Goal: Transaction & Acquisition: Purchase product/service

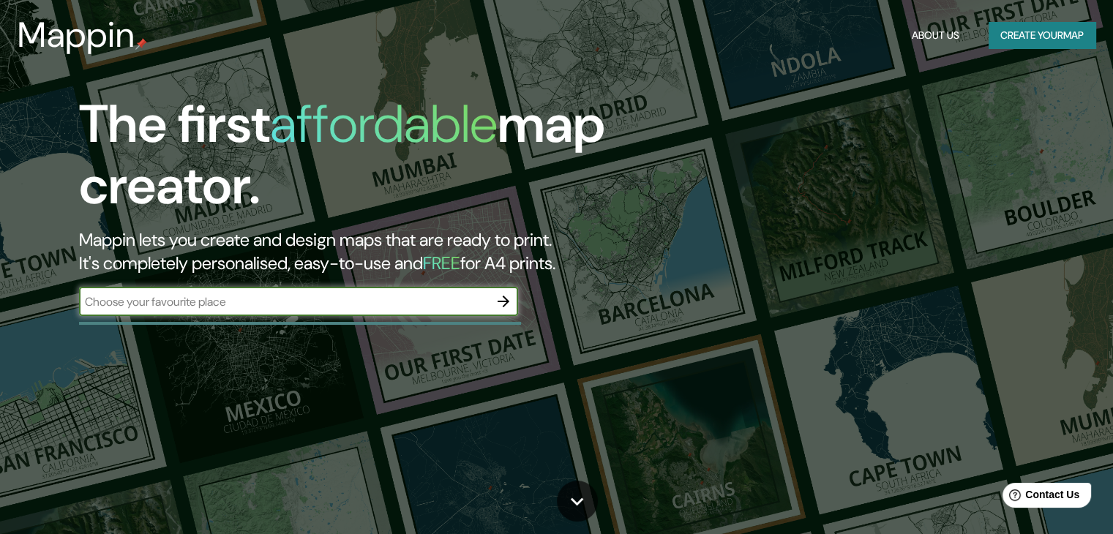
click at [219, 297] on input "text" at bounding box center [284, 301] width 410 height 17
type input "chancay"
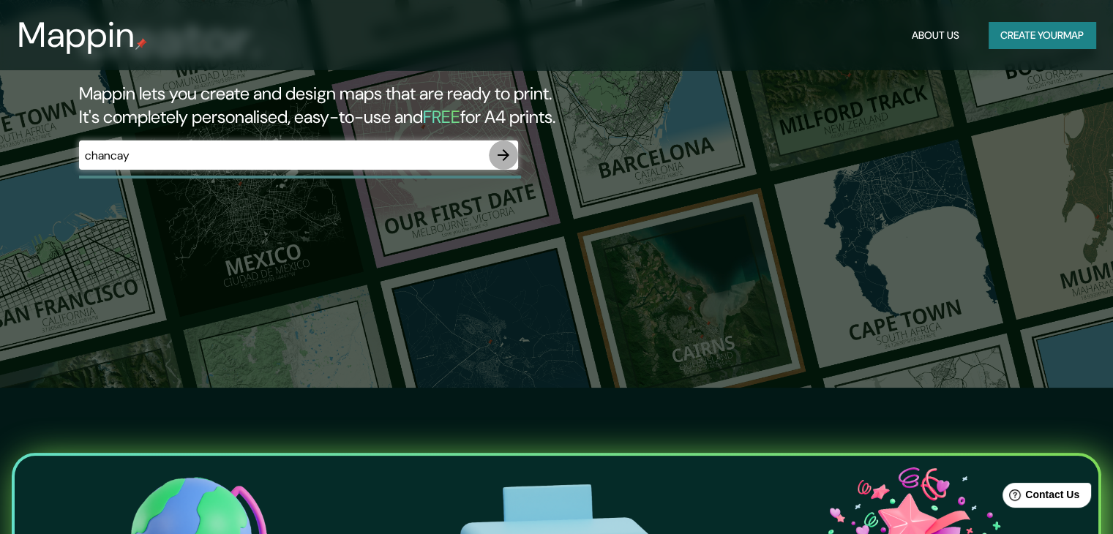
click at [506, 153] on icon "button" at bounding box center [504, 155] width 12 height 12
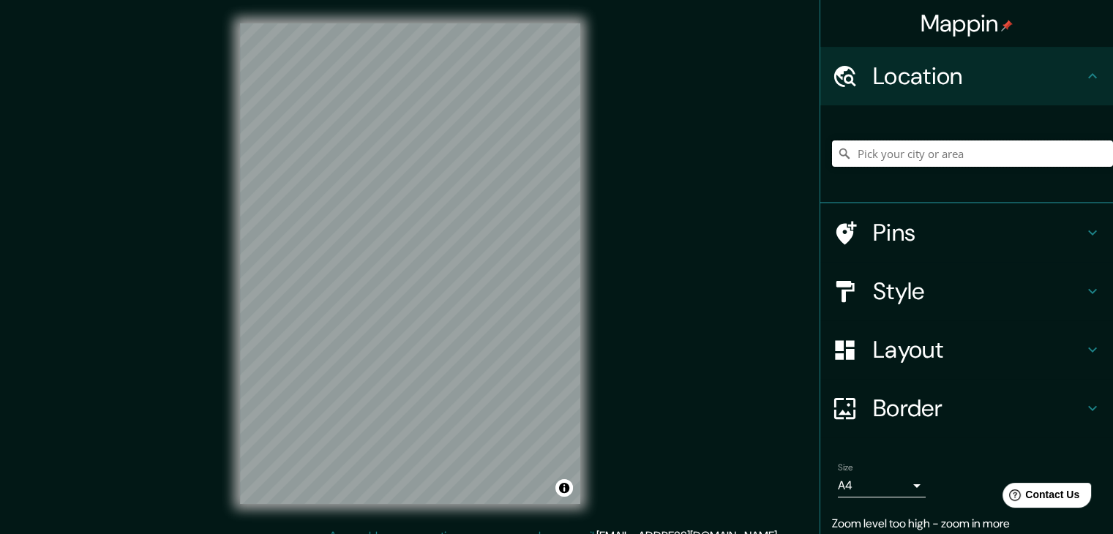
click at [866, 153] on input "Pick your city or area" at bounding box center [972, 153] width 281 height 26
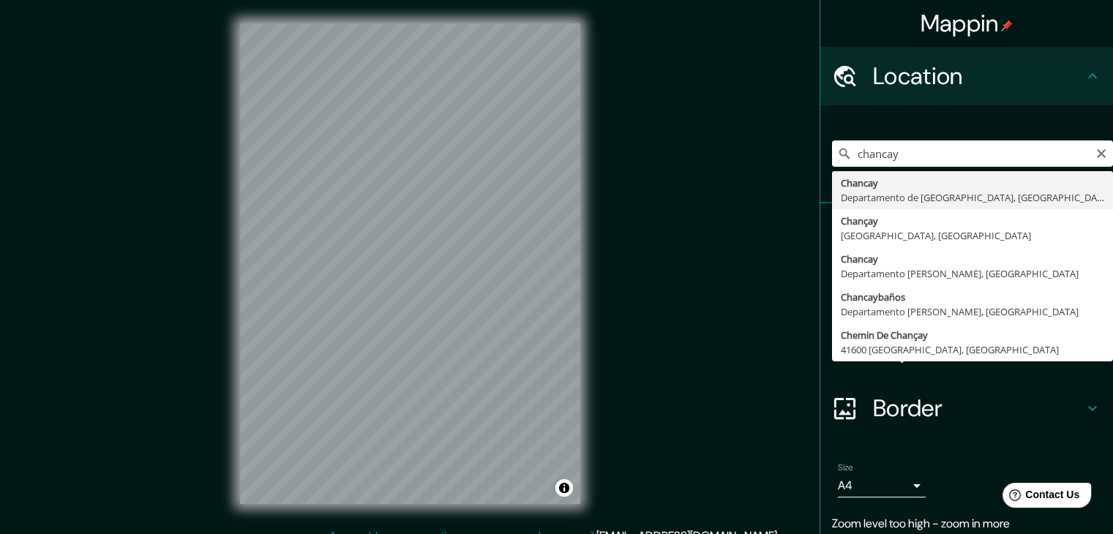
type input "[GEOGRAPHIC_DATA], [GEOGRAPHIC_DATA], [GEOGRAPHIC_DATA]"
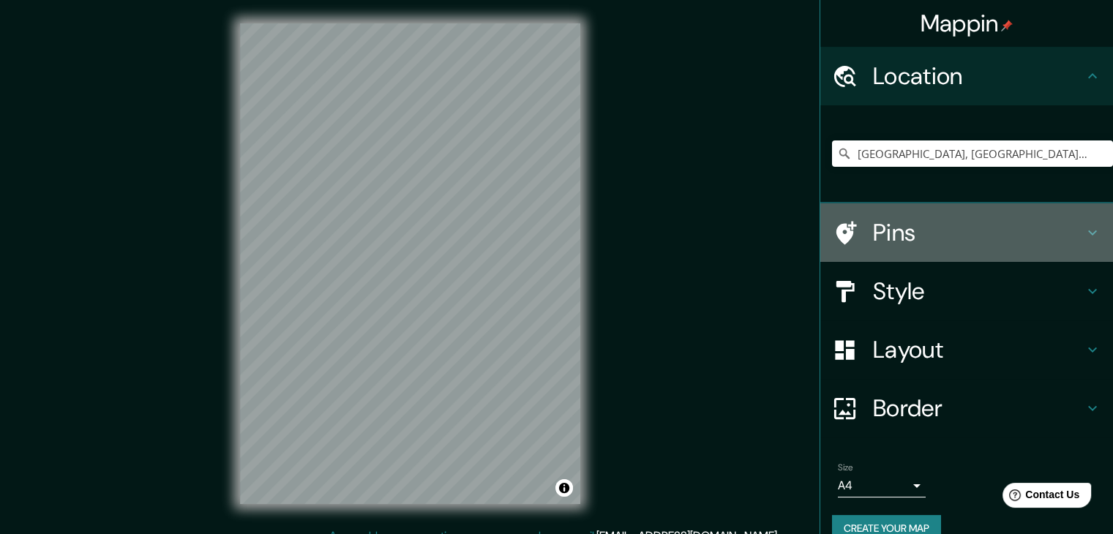
click at [1065, 226] on h4 "Pins" at bounding box center [978, 232] width 211 height 29
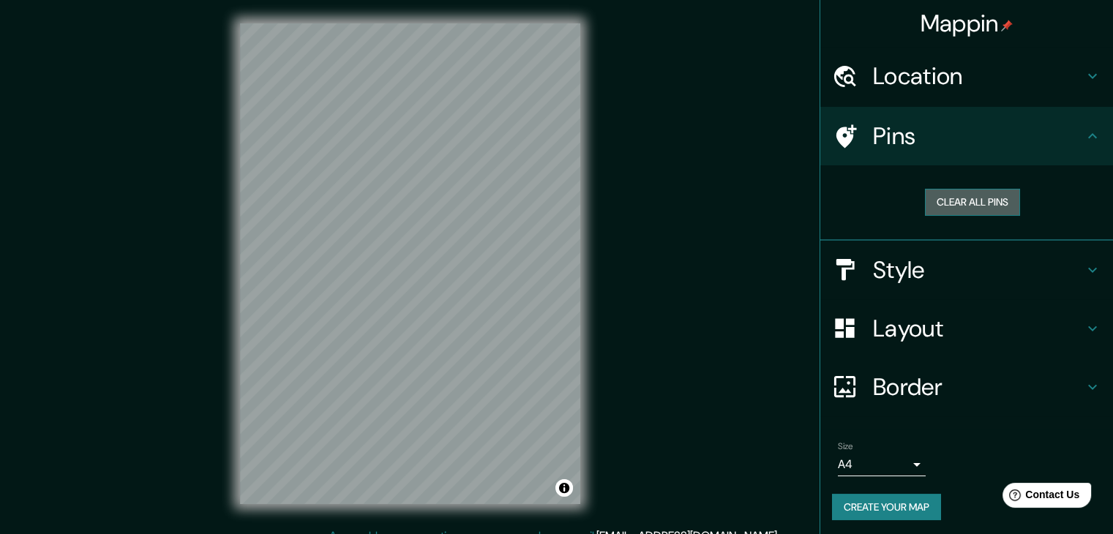
click at [969, 198] on button "Clear all pins" at bounding box center [972, 202] width 95 height 27
click at [966, 201] on button "Clear all pins" at bounding box center [972, 202] width 95 height 27
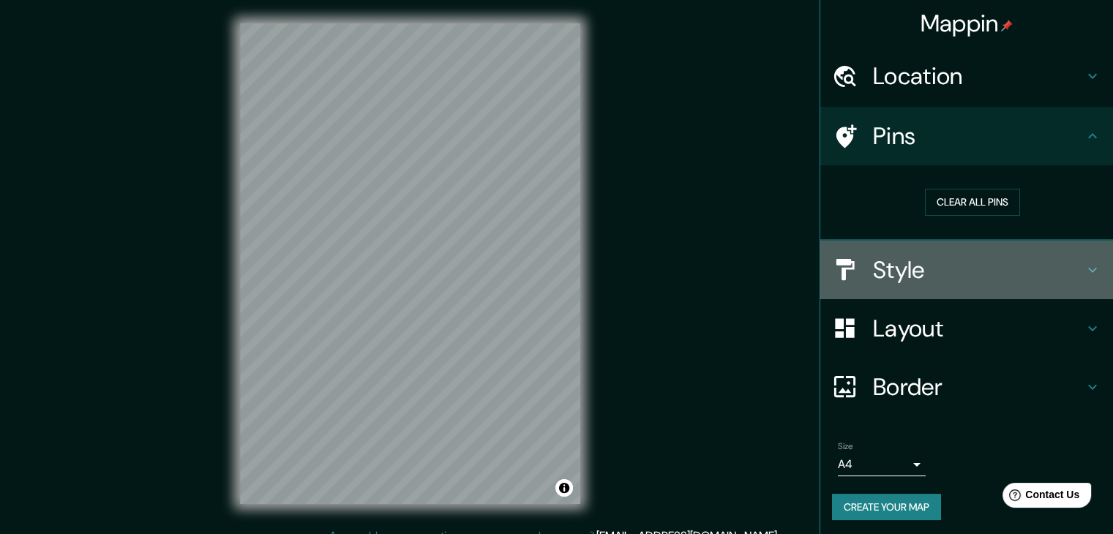
click at [931, 273] on h4 "Style" at bounding box center [978, 269] width 211 height 29
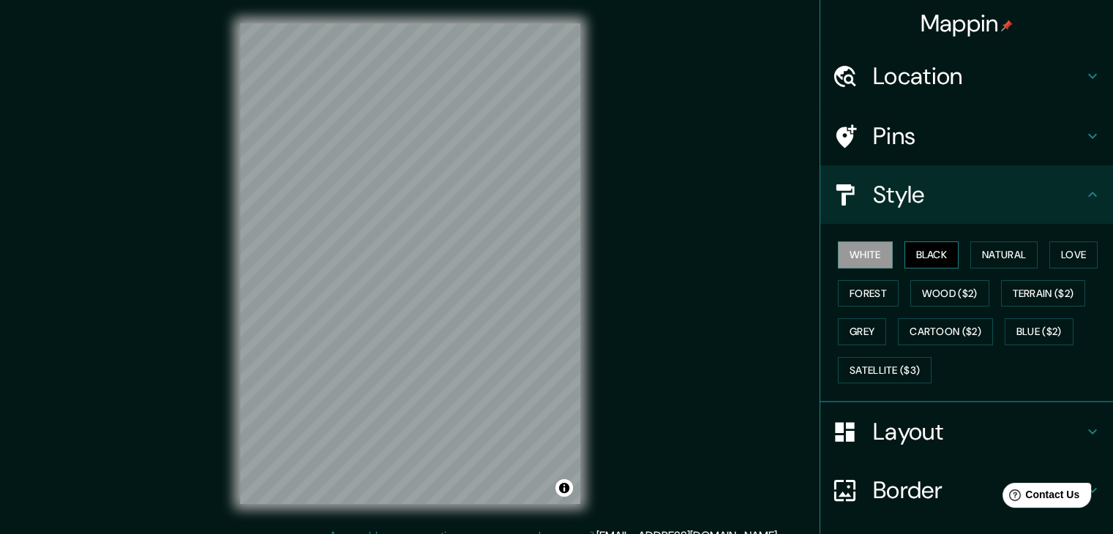
click at [915, 252] on button "Black" at bounding box center [931, 254] width 55 height 27
click at [873, 293] on button "Forest" at bounding box center [868, 293] width 61 height 27
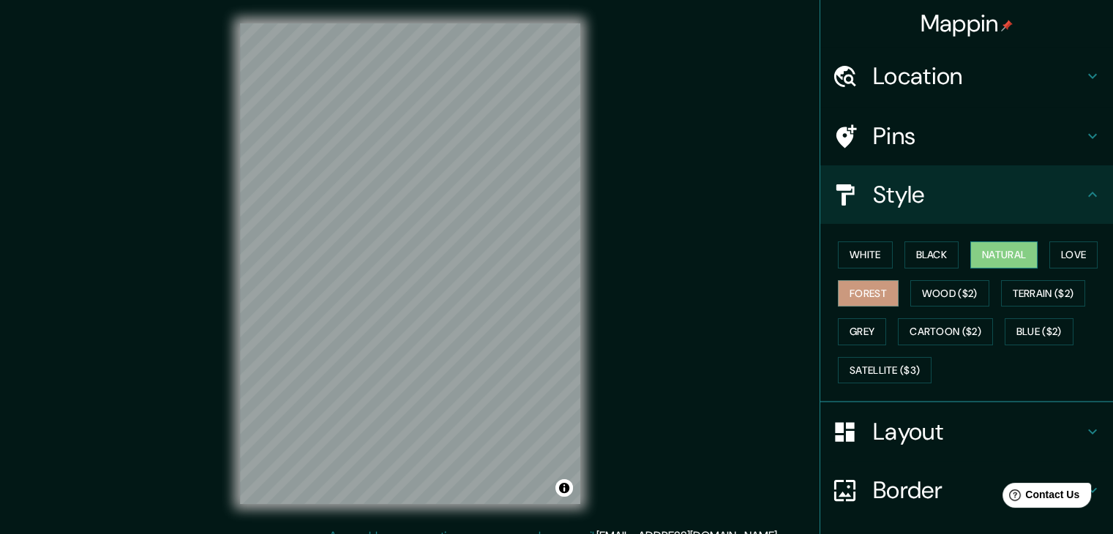
click at [991, 258] on button "Natural" at bounding box center [1003, 254] width 67 height 27
click at [939, 289] on button "Wood ($2)" at bounding box center [949, 293] width 79 height 27
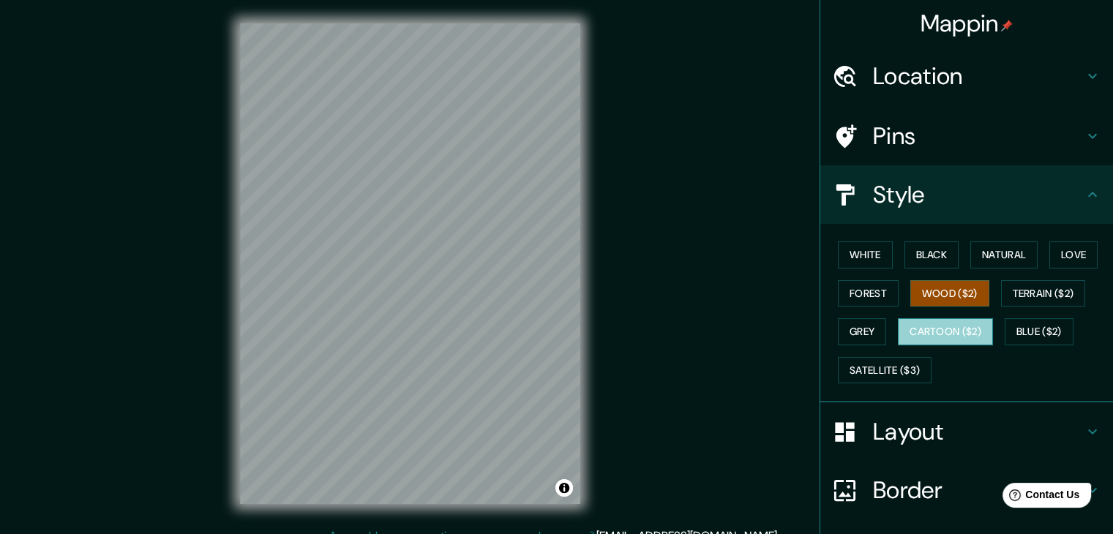
click at [948, 330] on button "Cartoon ($2)" at bounding box center [945, 331] width 95 height 27
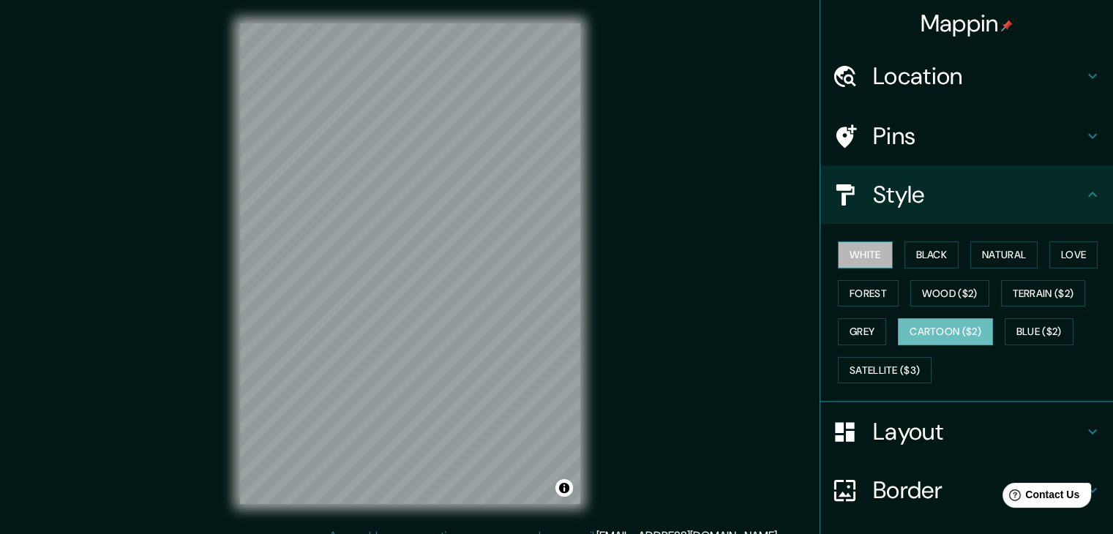
click at [860, 260] on button "White" at bounding box center [865, 254] width 55 height 27
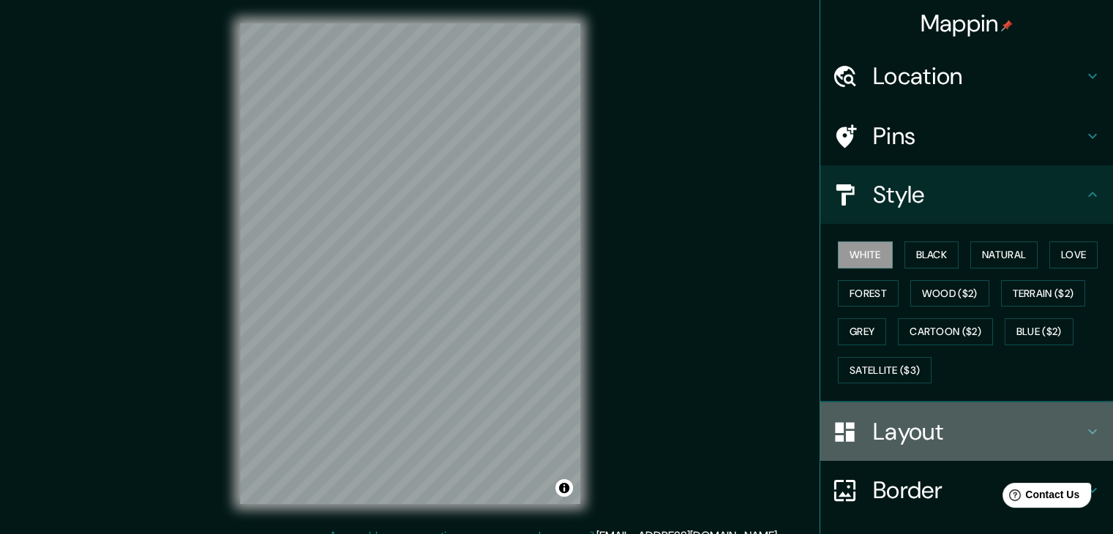
click at [892, 431] on h4 "Layout" at bounding box center [978, 431] width 211 height 29
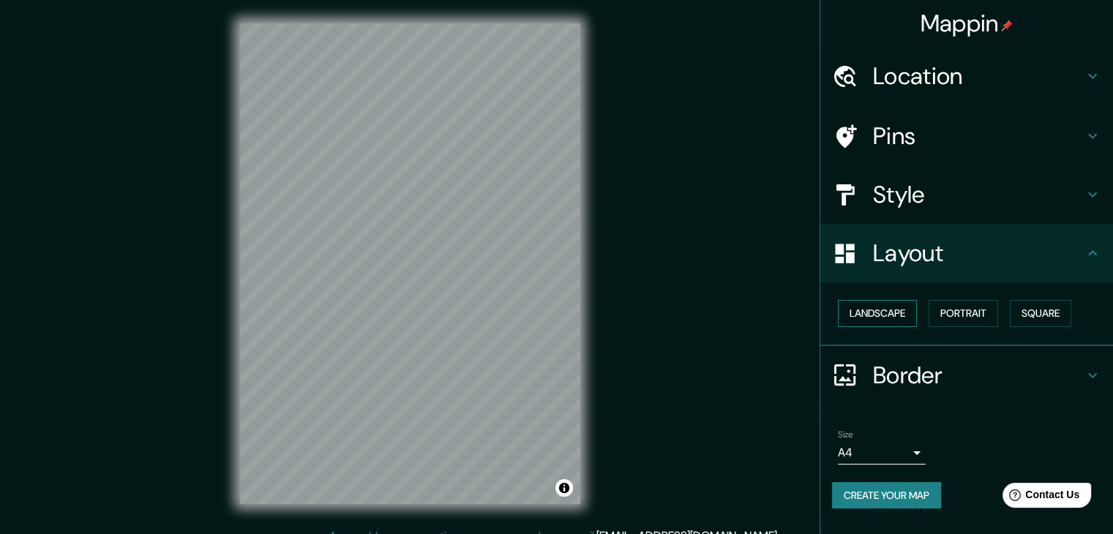
click at [879, 319] on button "Landscape" at bounding box center [877, 313] width 79 height 27
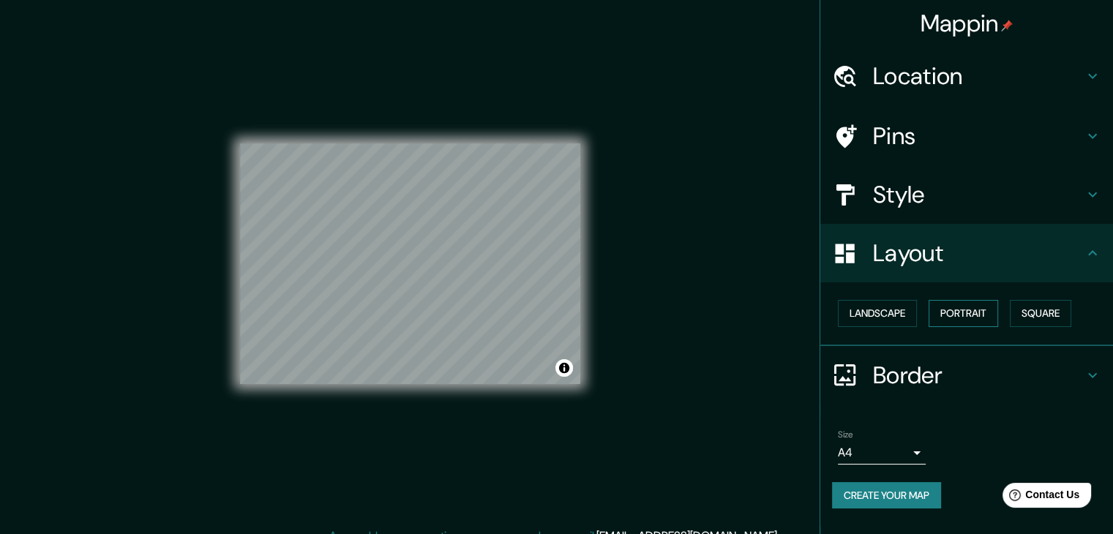
click at [945, 310] on button "Portrait" at bounding box center [964, 313] width 70 height 27
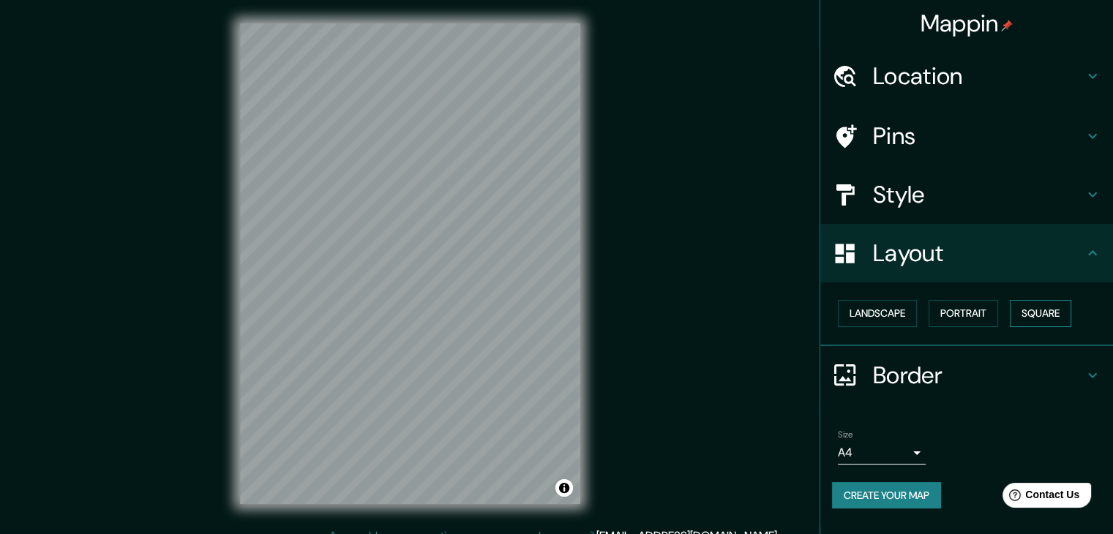
click at [1040, 308] on button "Square" at bounding box center [1040, 313] width 61 height 27
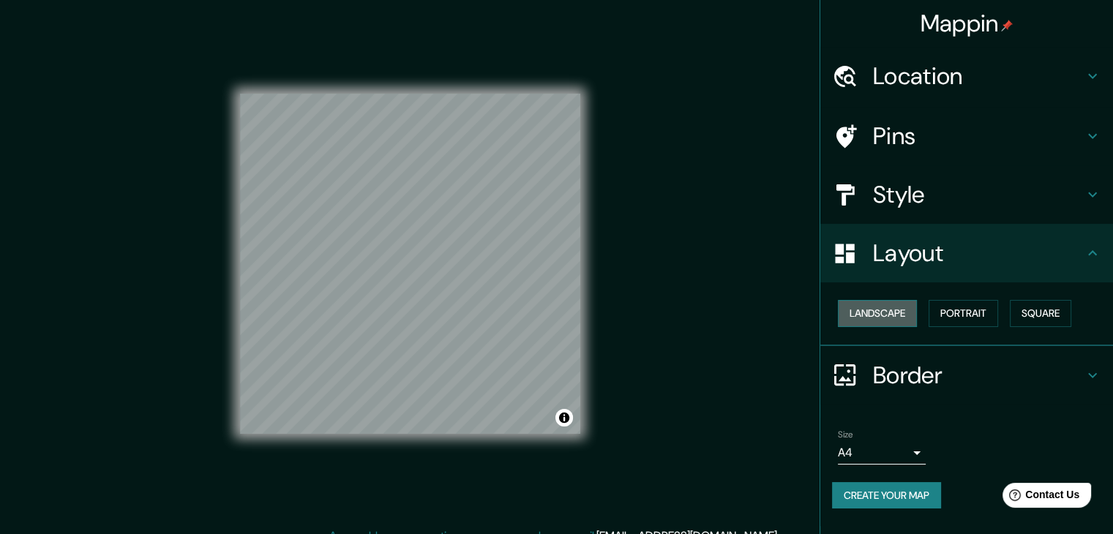
click at [894, 318] on button "Landscape" at bounding box center [877, 313] width 79 height 27
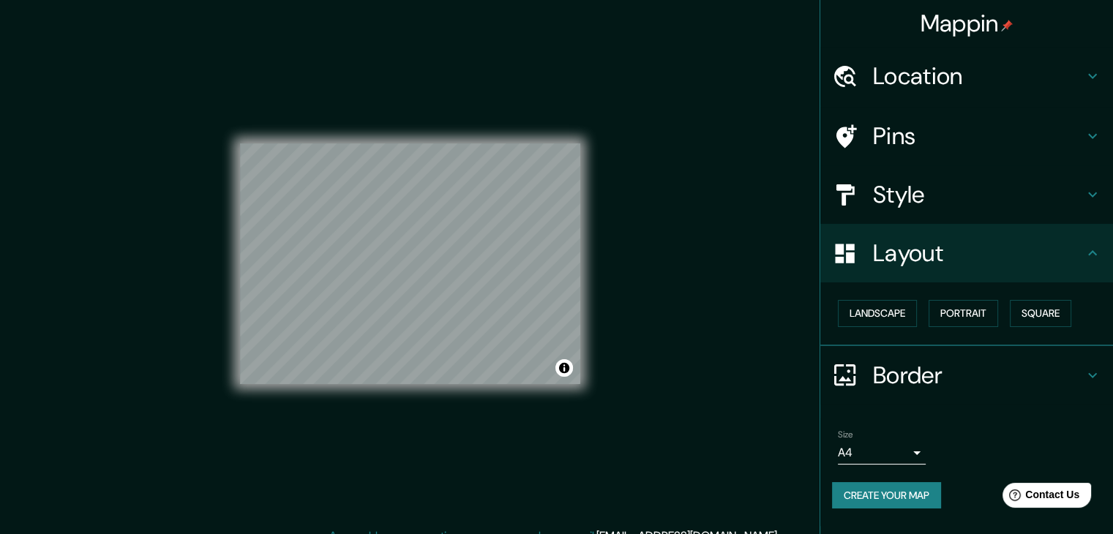
click at [928, 364] on h4 "Border" at bounding box center [978, 375] width 211 height 29
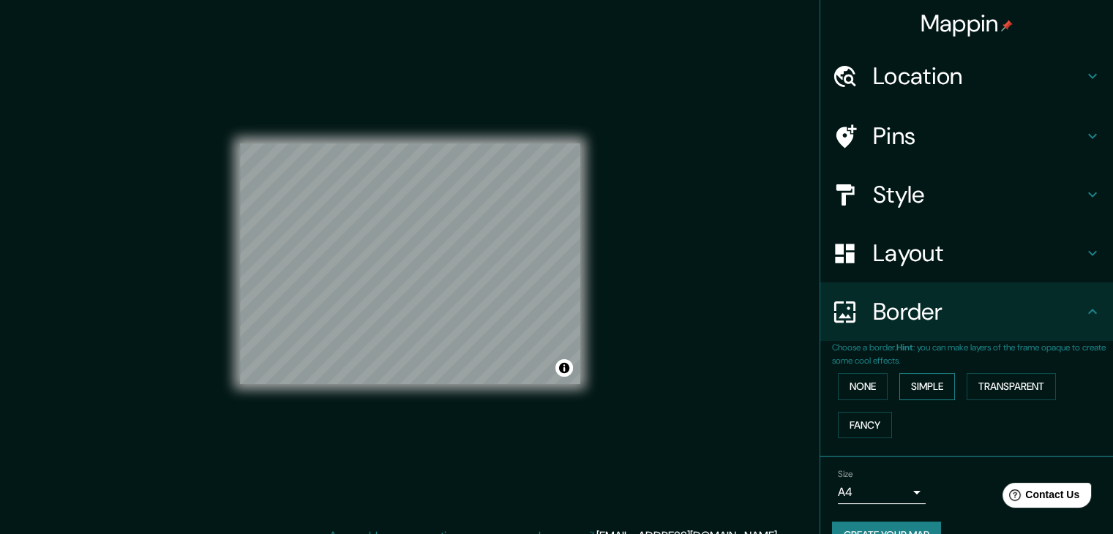
click at [911, 375] on button "Simple" at bounding box center [927, 386] width 56 height 27
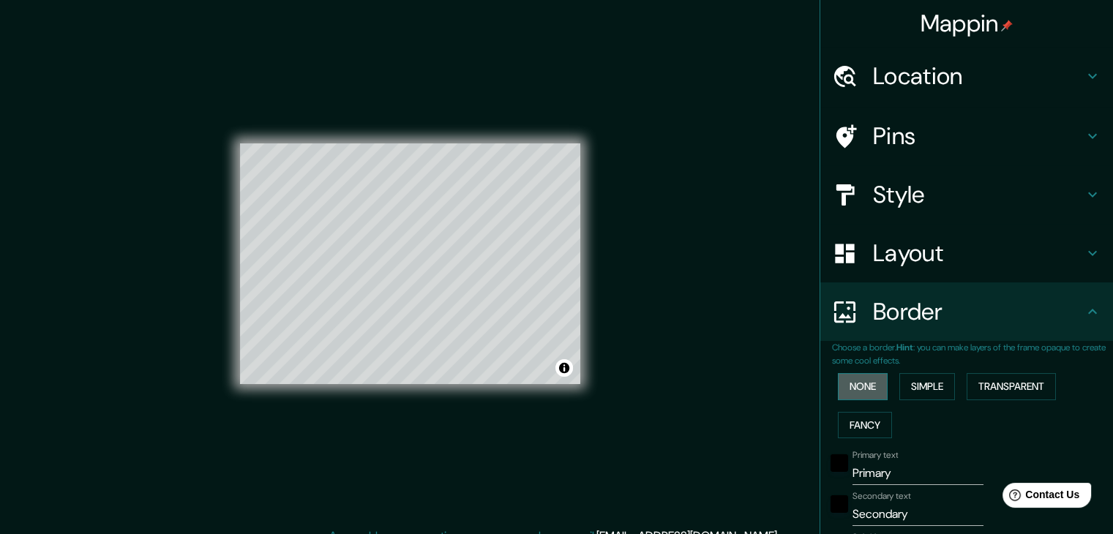
click at [855, 386] on button "None" at bounding box center [863, 386] width 50 height 27
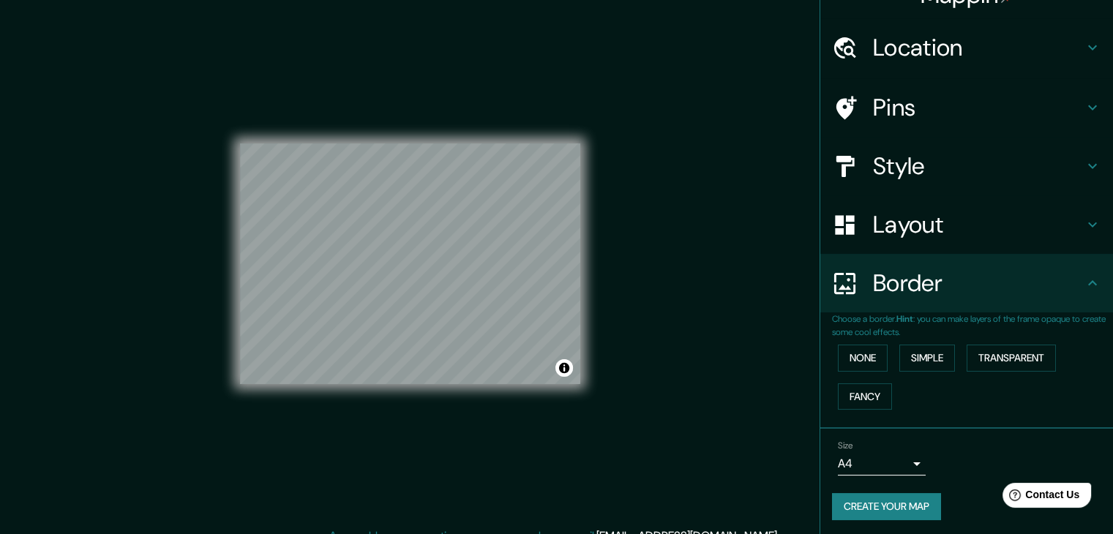
scroll to position [31, 0]
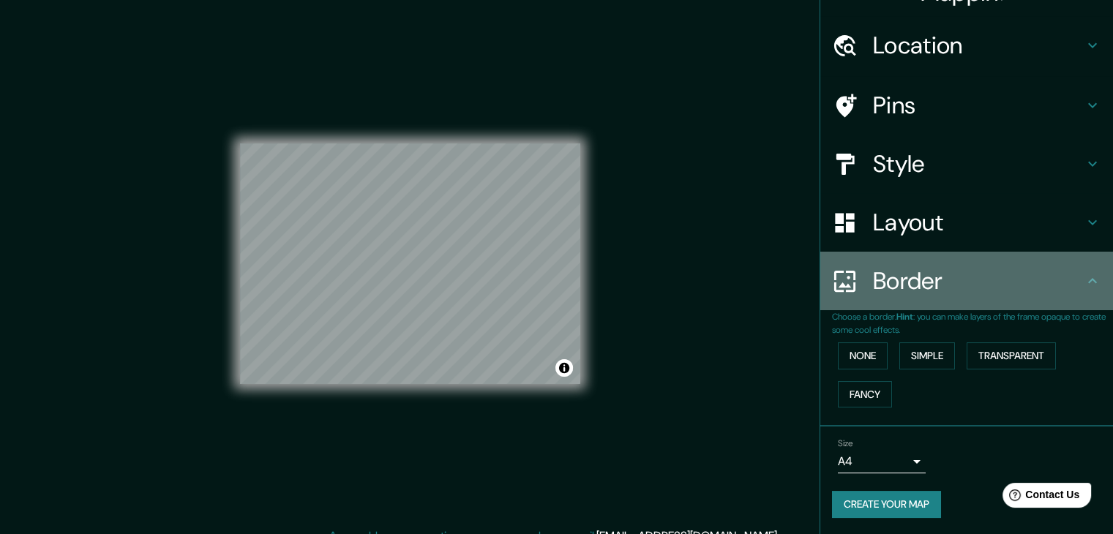
click at [913, 293] on h4 "Border" at bounding box center [978, 280] width 211 height 29
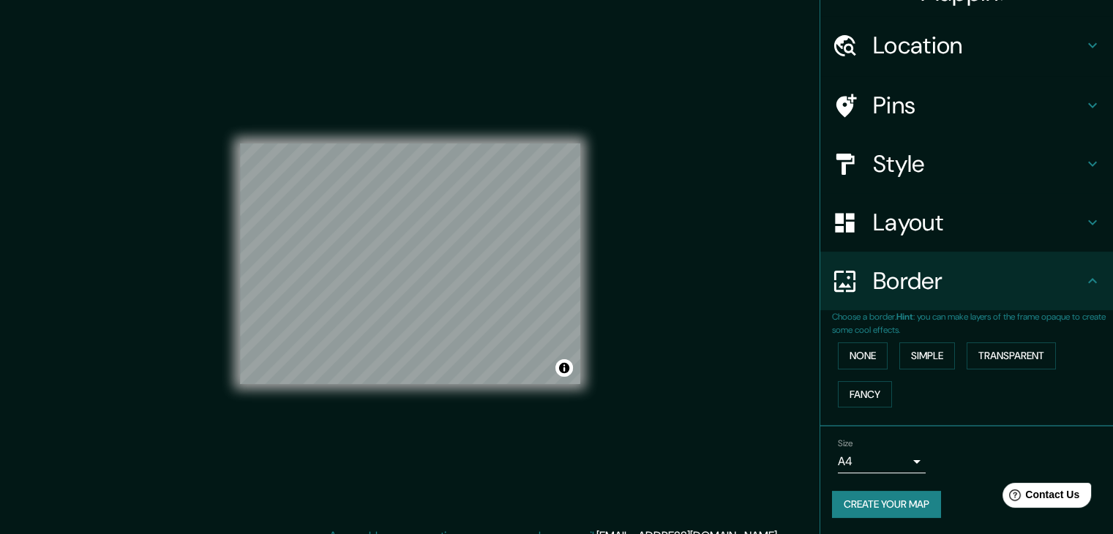
scroll to position [0, 0]
click at [856, 353] on button "None" at bounding box center [863, 355] width 50 height 27
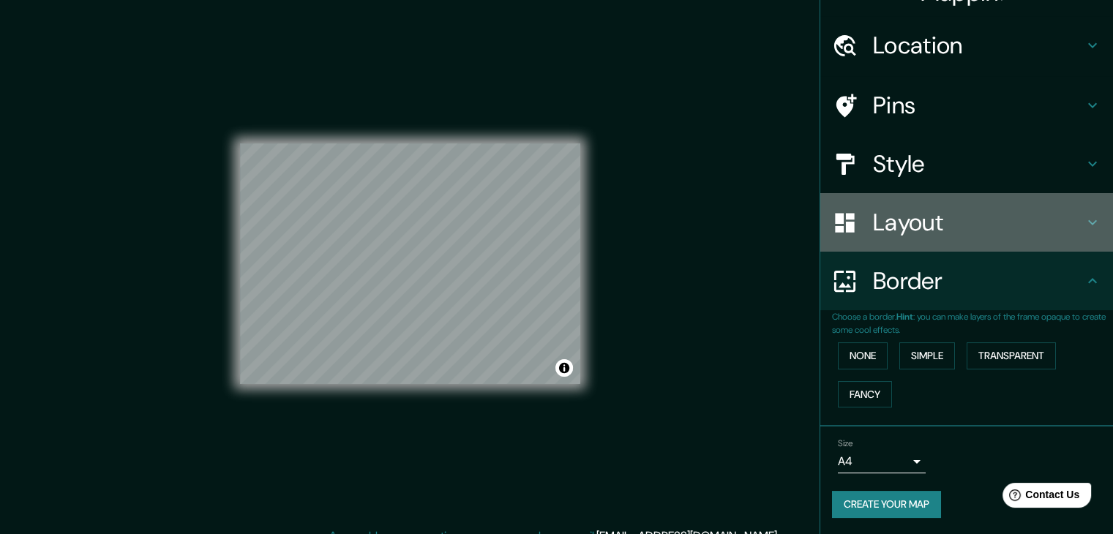
click at [899, 223] on h4 "Layout" at bounding box center [978, 222] width 211 height 29
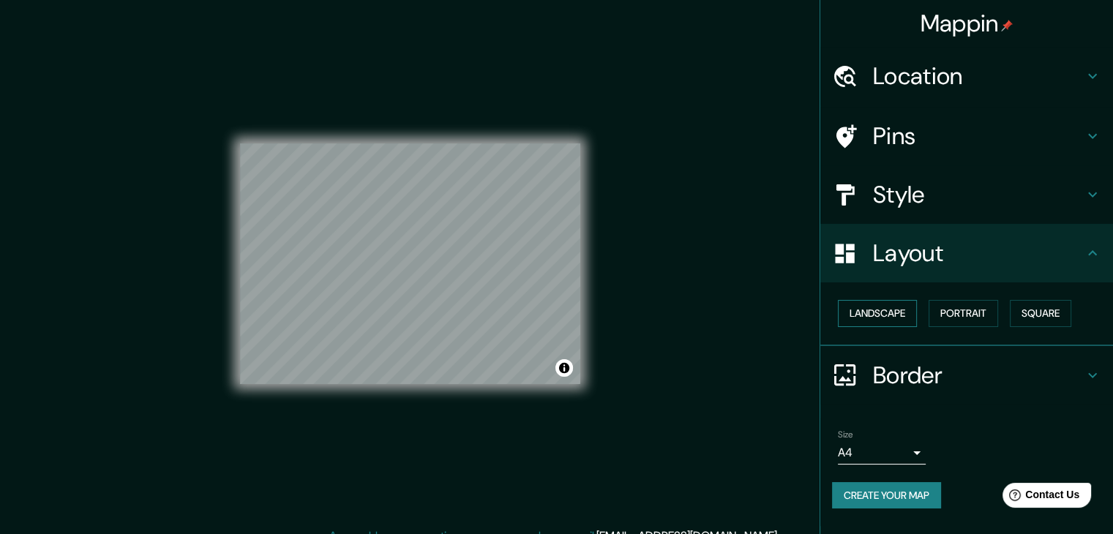
click at [892, 314] on button "Landscape" at bounding box center [877, 313] width 79 height 27
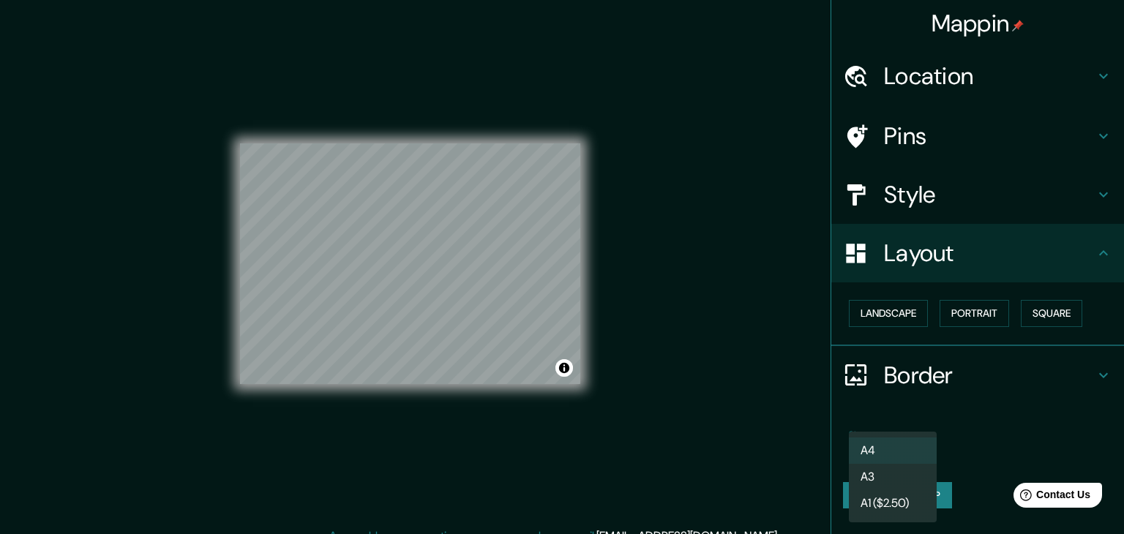
click at [916, 453] on body "Mappin Location [GEOGRAPHIC_DATA], [GEOGRAPHIC_DATA], [GEOGRAPHIC_DATA] Pins St…" at bounding box center [562, 267] width 1124 height 534
click at [893, 473] on li "A3" at bounding box center [893, 477] width 88 height 26
type input "a4"
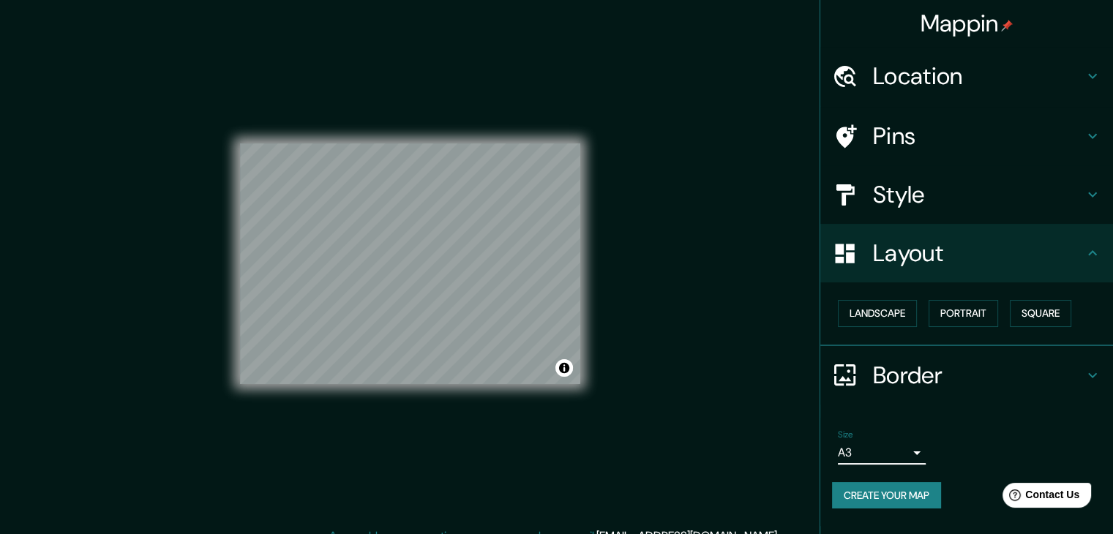
click at [917, 83] on h4 "Location" at bounding box center [978, 75] width 211 height 29
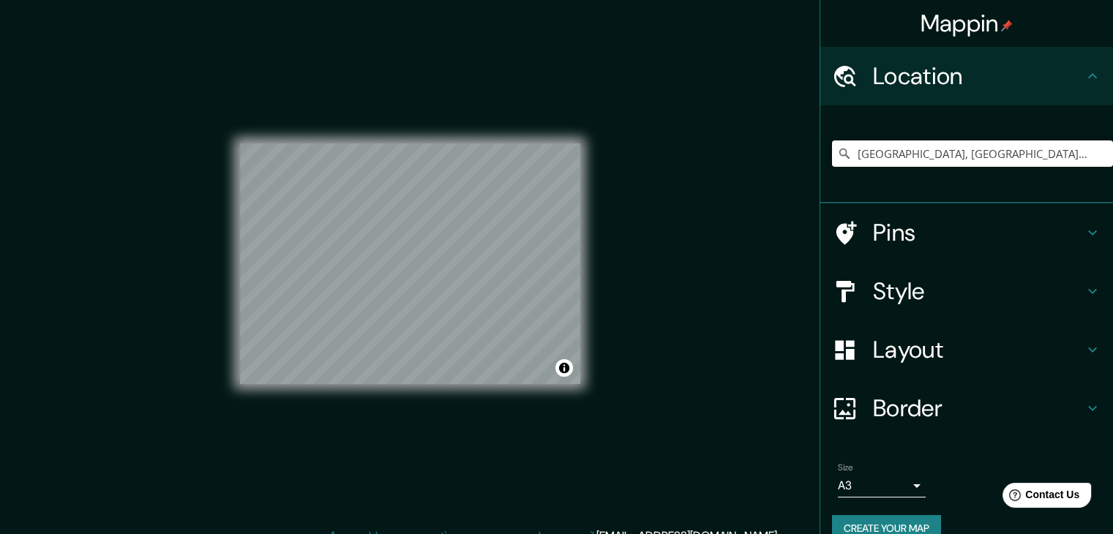
click at [917, 220] on h4 "Pins" at bounding box center [978, 232] width 211 height 29
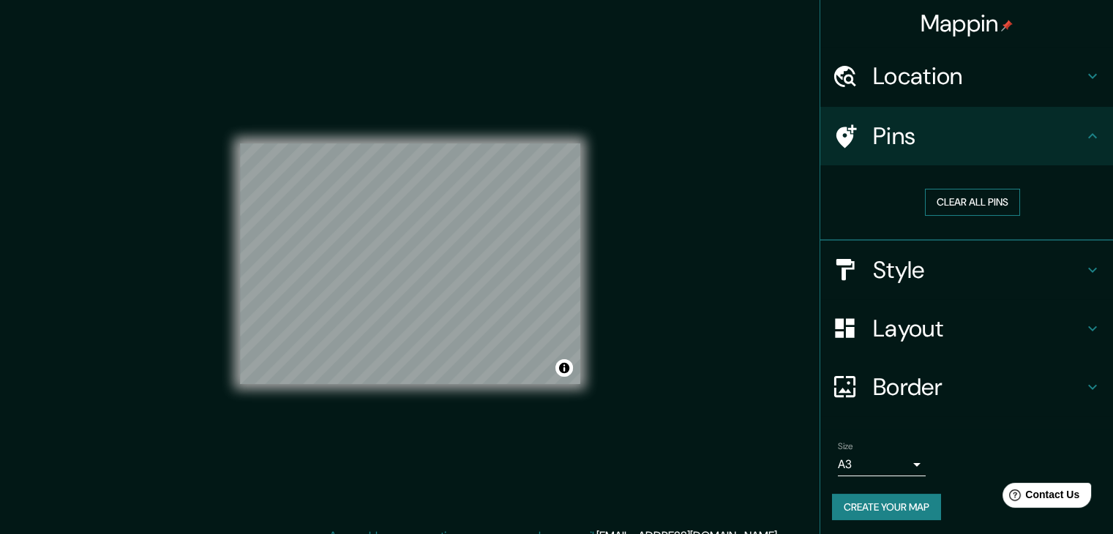
click at [937, 201] on button "Clear all pins" at bounding box center [972, 202] width 95 height 27
drag, startPoint x: 522, startPoint y: 253, endPoint x: 483, endPoint y: 237, distance: 42.7
click at [483, 237] on div at bounding box center [485, 233] width 12 height 12
